Goal: Contribute content

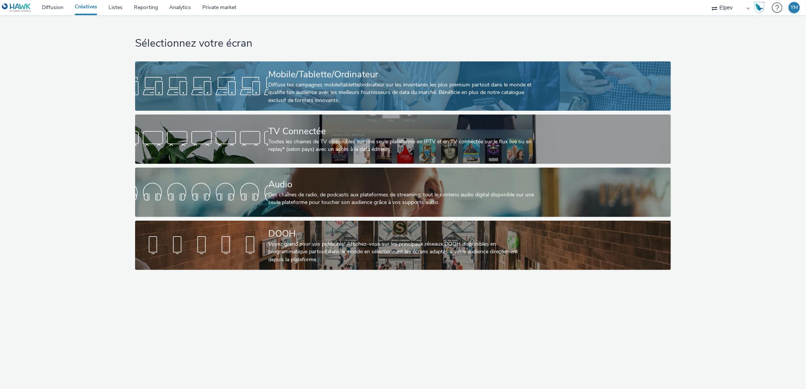
click at [384, 97] on div "Diffuse tes campagnes mobile/tablette/ordinateur sur les inventaires les plus p…" at bounding box center [401, 92] width 266 height 23
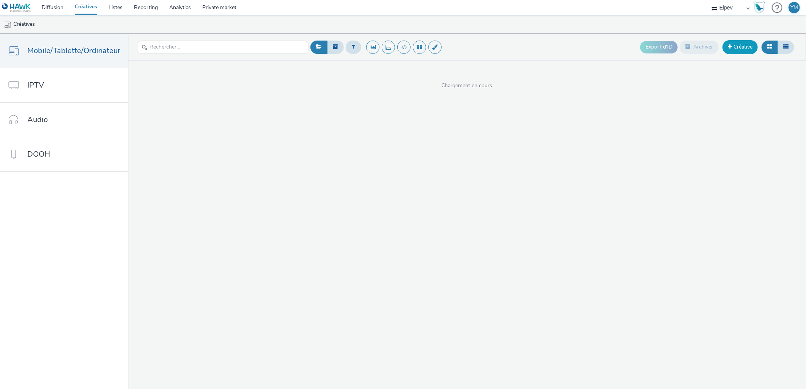
click at [737, 49] on link "Créative" at bounding box center [739, 47] width 35 height 14
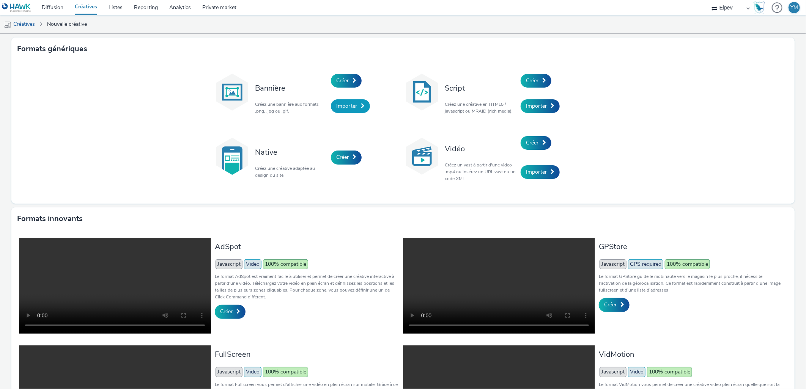
click at [361, 104] on span at bounding box center [363, 105] width 4 height 5
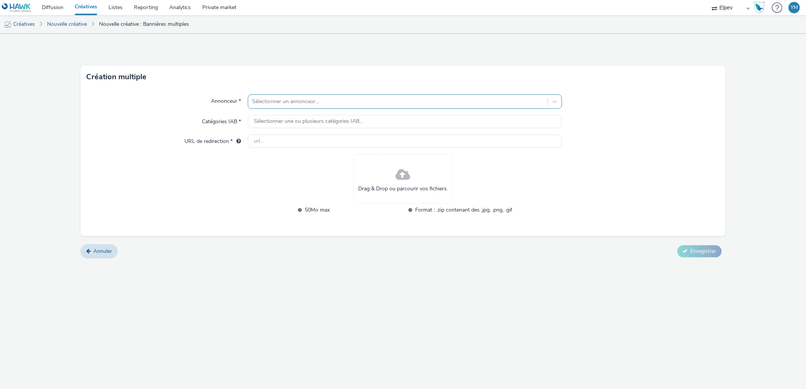
click at [358, 104] on div at bounding box center [398, 101] width 292 height 9
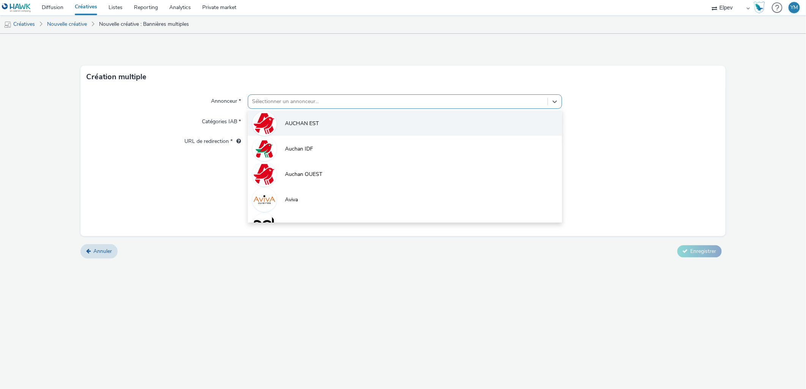
click at [360, 119] on li "AUCHAN EST" at bounding box center [405, 122] width 314 height 25
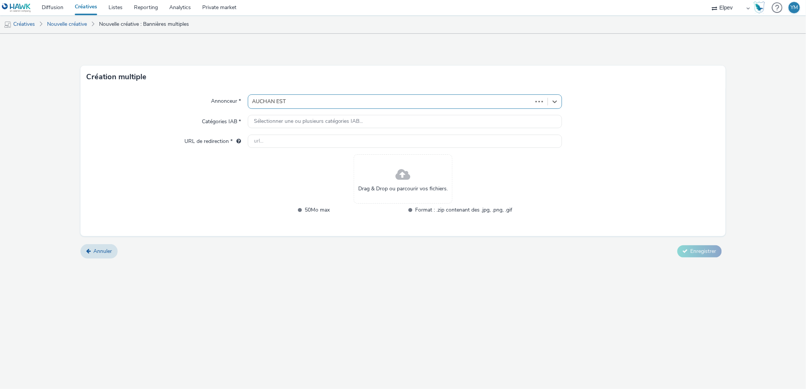
type input "[URL][DOMAIN_NAME]"
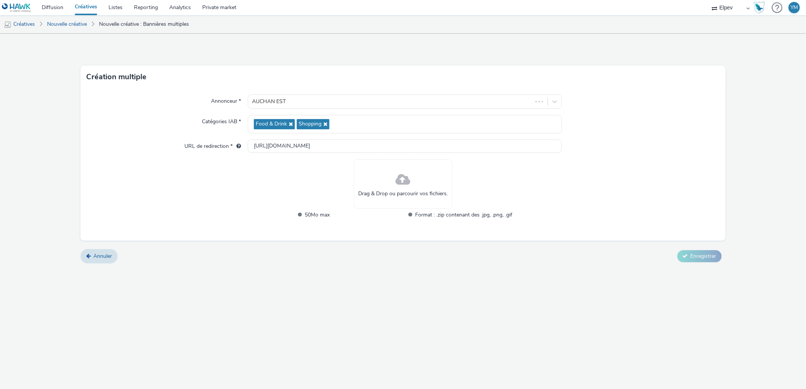
click at [439, 187] on div "Drag & Drop ou parcourir vos fichiers." at bounding box center [403, 183] width 99 height 49
click at [418, 200] on div "Drag & Drop ou parcourir vos fichiers." at bounding box center [403, 183] width 99 height 49
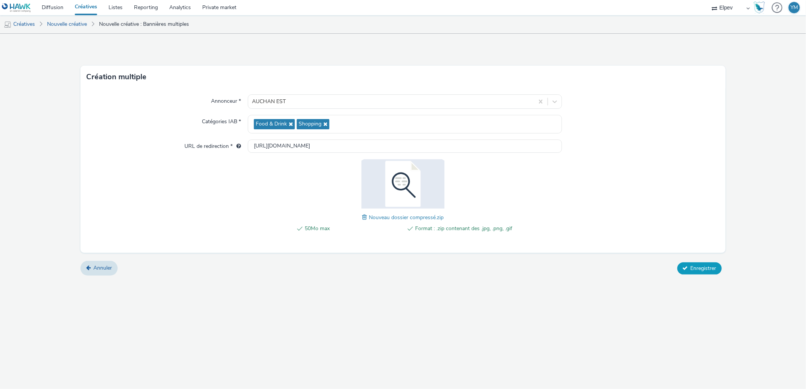
click at [691, 265] on span "Enregistrer" at bounding box center [703, 268] width 26 height 7
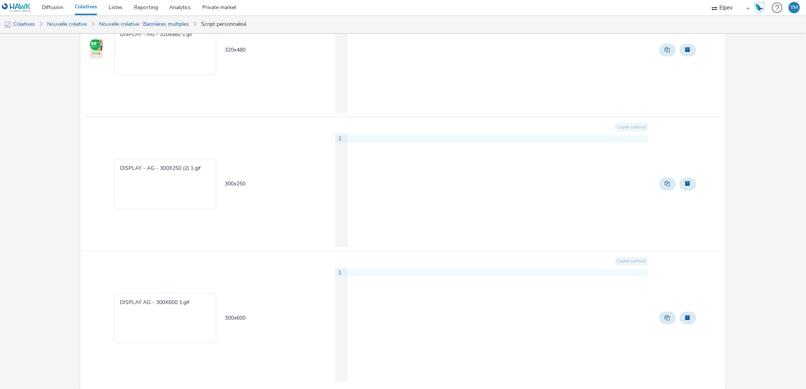
scroll to position [167, 0]
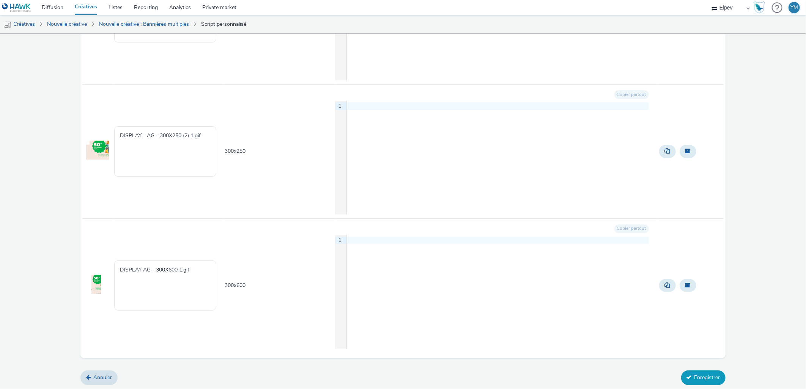
click at [707, 374] on button "Enregistrer" at bounding box center [703, 378] width 44 height 14
